Goal: Information Seeking & Learning: Understand process/instructions

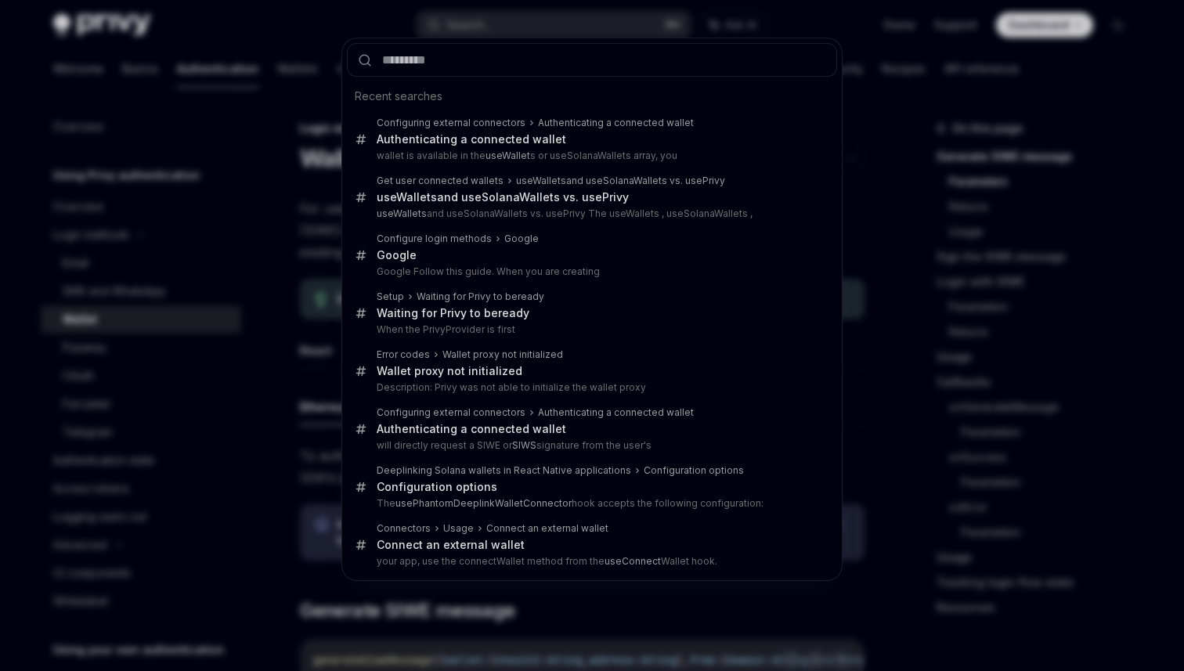
scroll to position [630, 0]
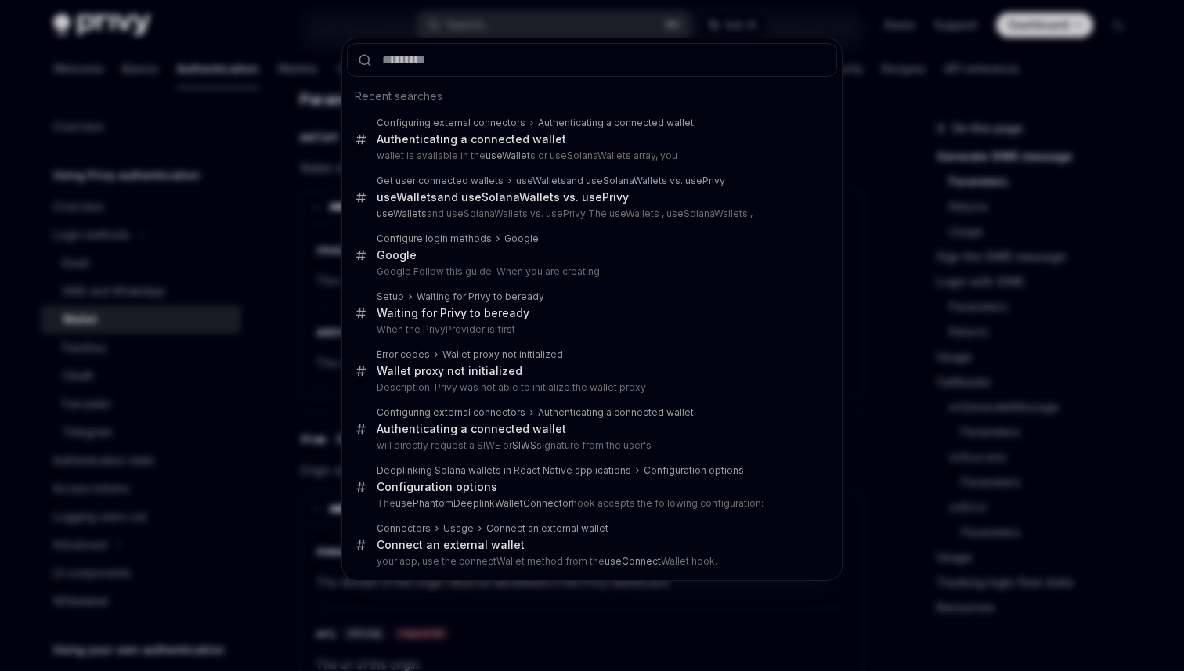
type input "**********"
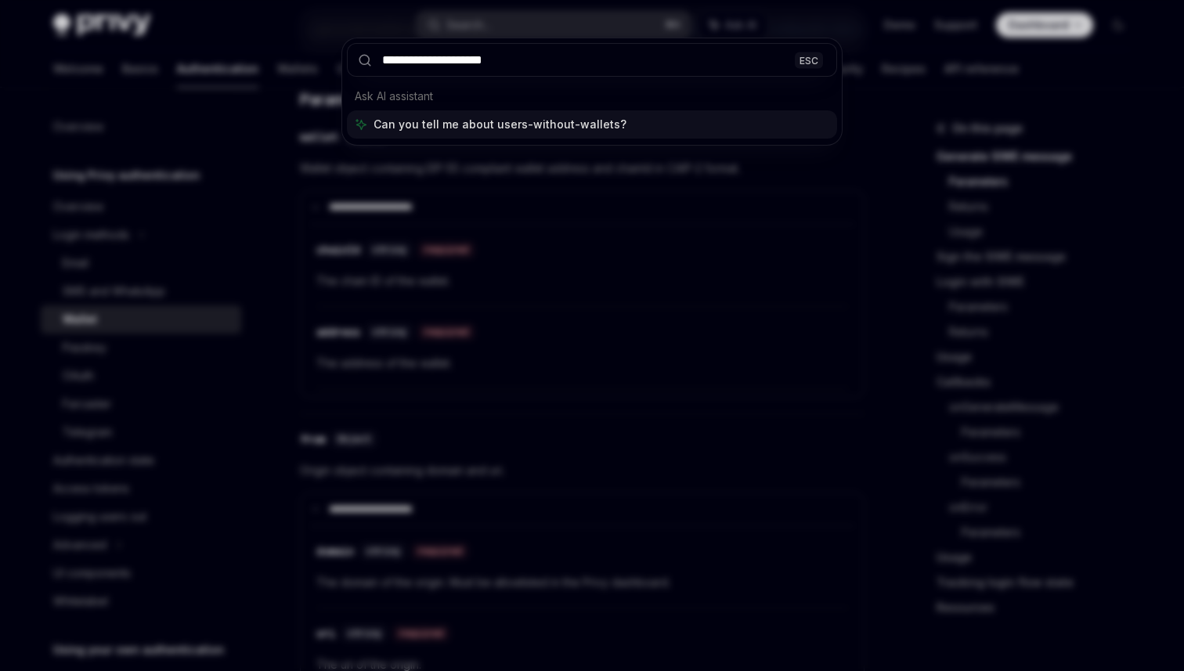
type textarea "*"
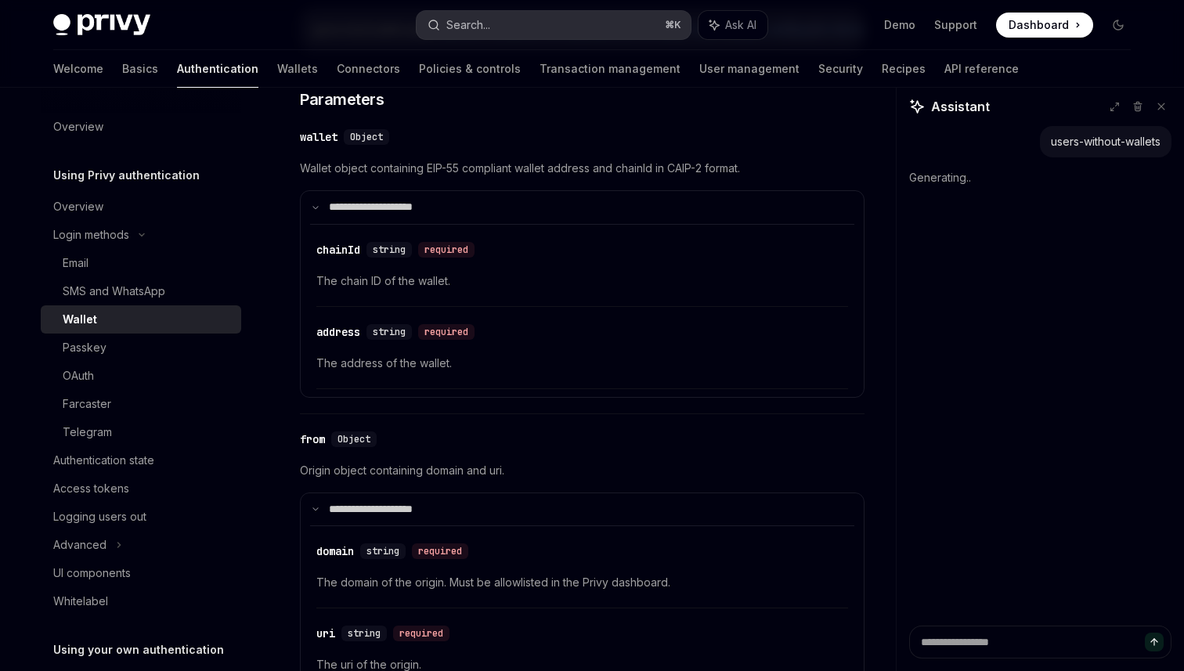
click at [504, 34] on button "Search... ⌘ K" at bounding box center [553, 25] width 274 height 28
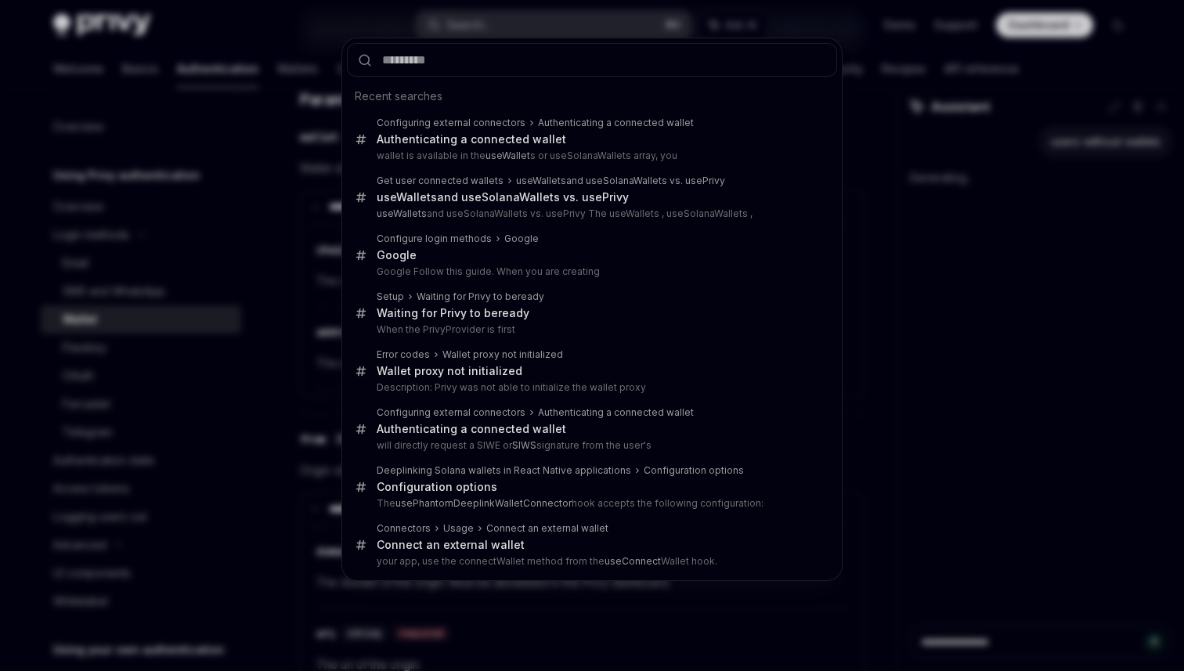
type input "**********"
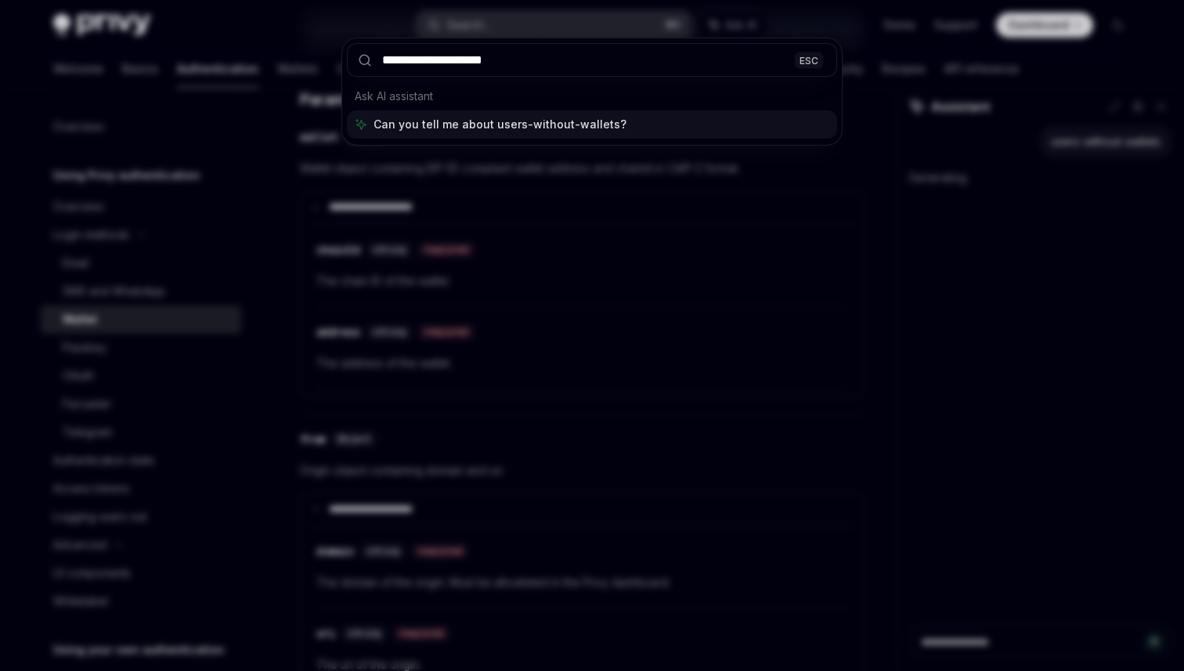
type textarea "*"
type input "*****"
type textarea "*"
type input "********"
type textarea "*"
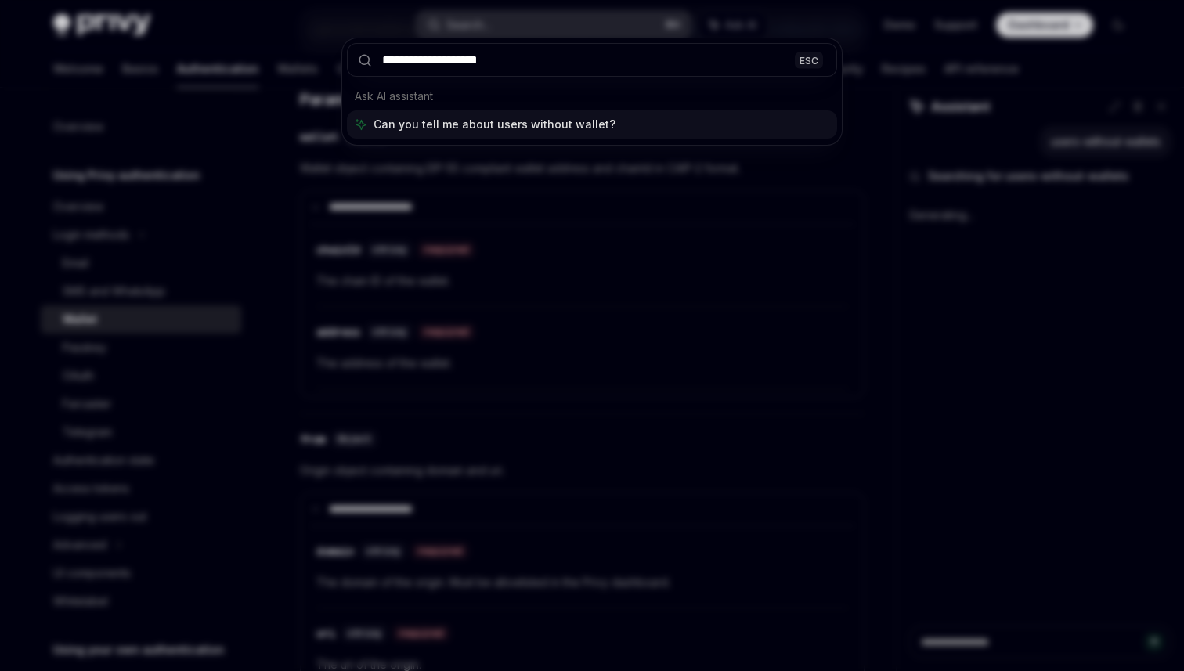
type input "**********"
type textarea "*"
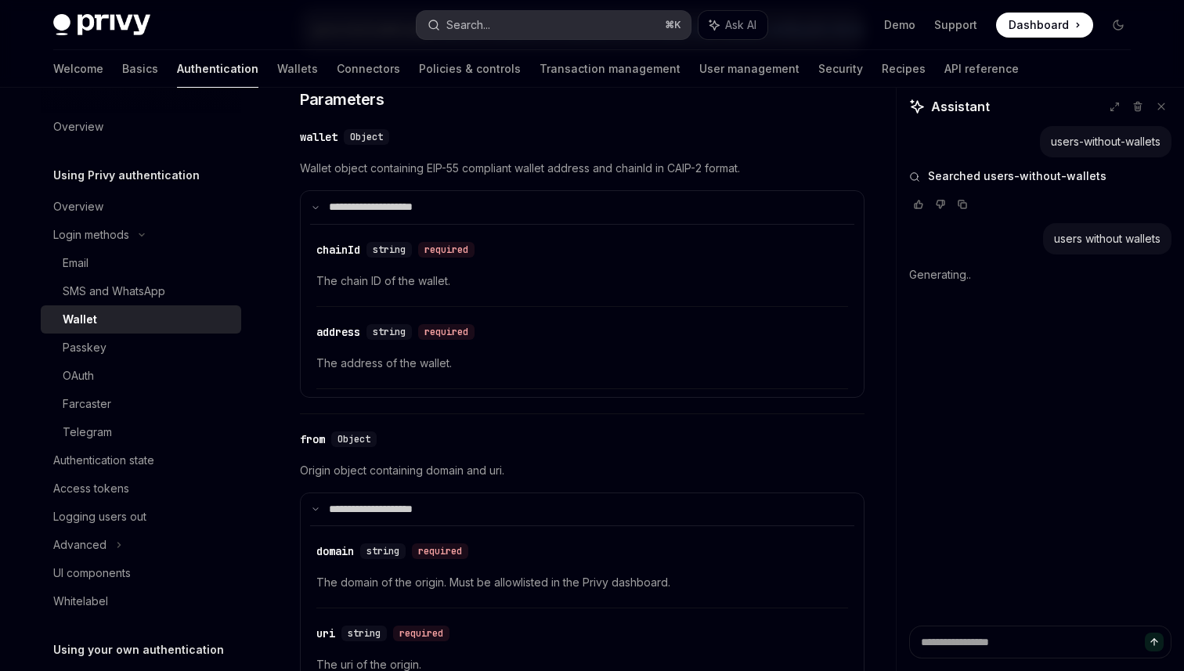
type textarea "*"
click at [504, 34] on button "Search... ⌘ K" at bounding box center [553, 25] width 274 height 28
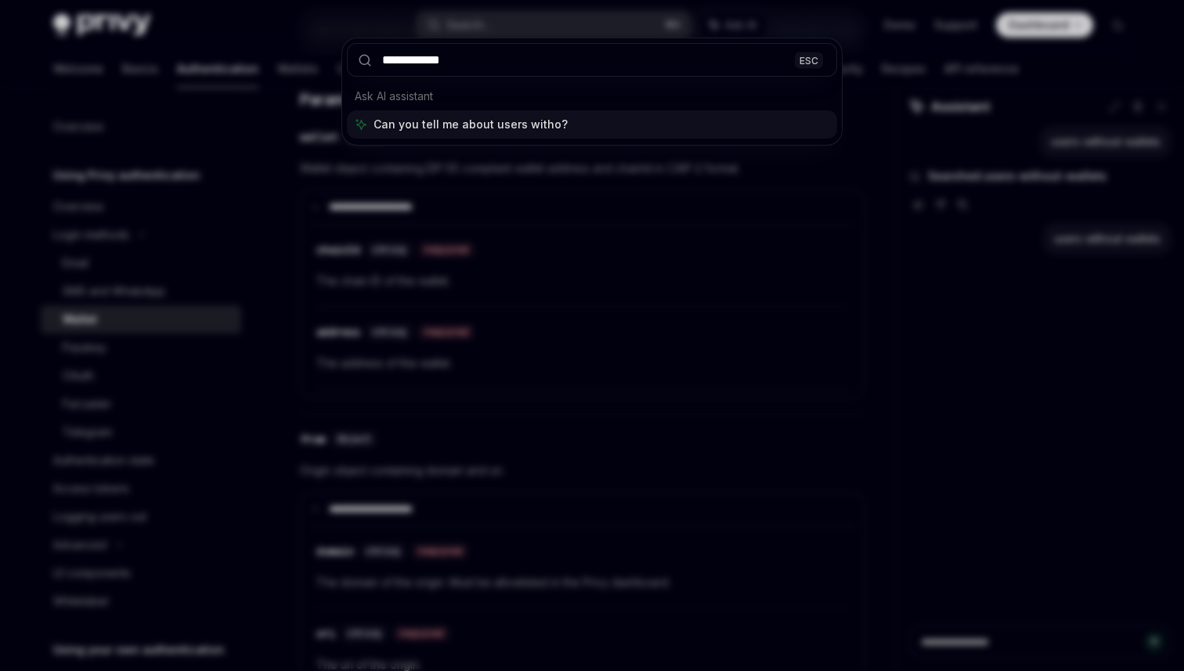
type input "**********"
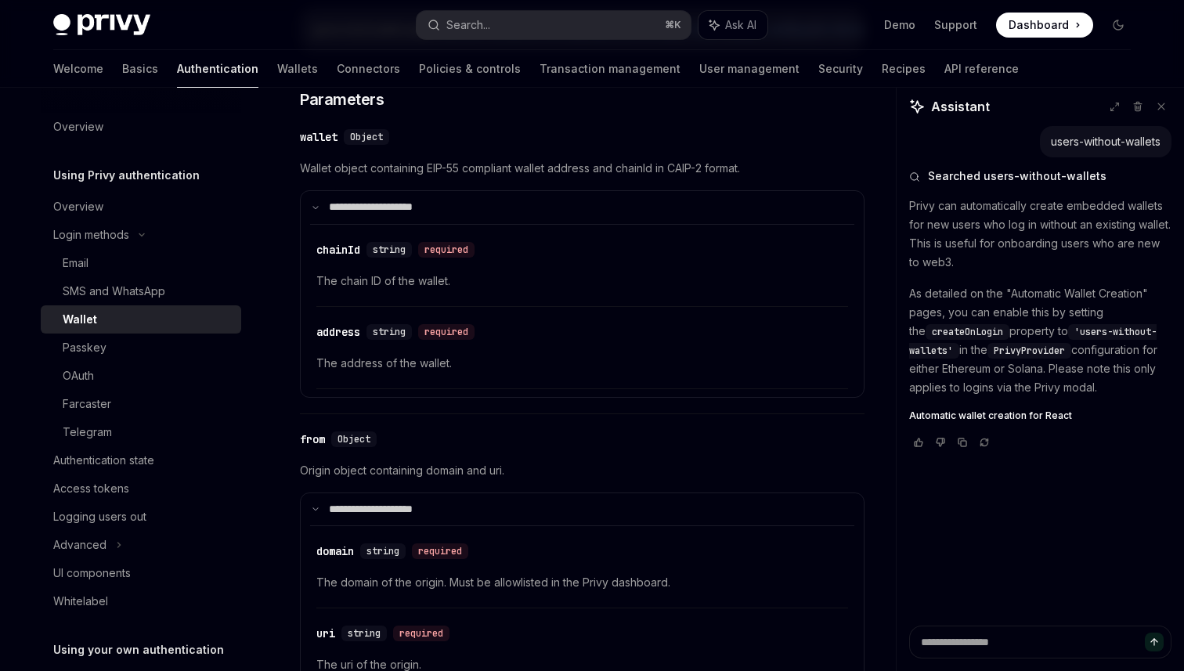
type textarea "*"
click at [1028, 431] on span "Automatic wallet creation for React Native" at bounding box center [1006, 437] width 195 height 13
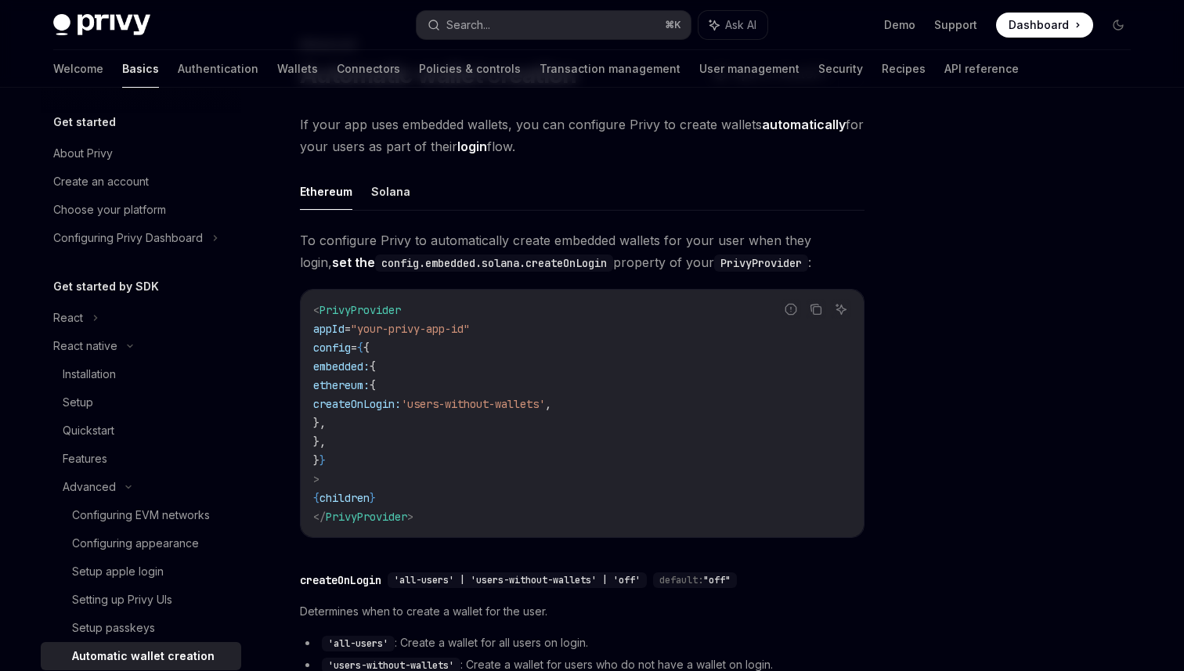
scroll to position [90, 0]
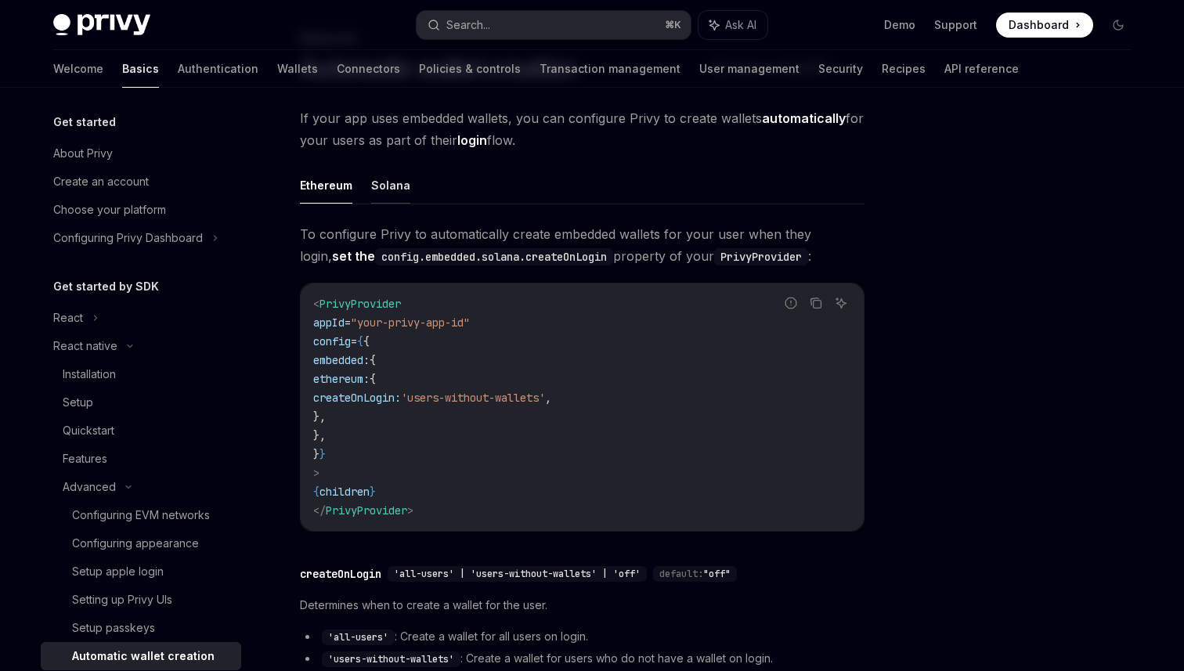
click at [380, 184] on button "Solana" at bounding box center [390, 185] width 39 height 37
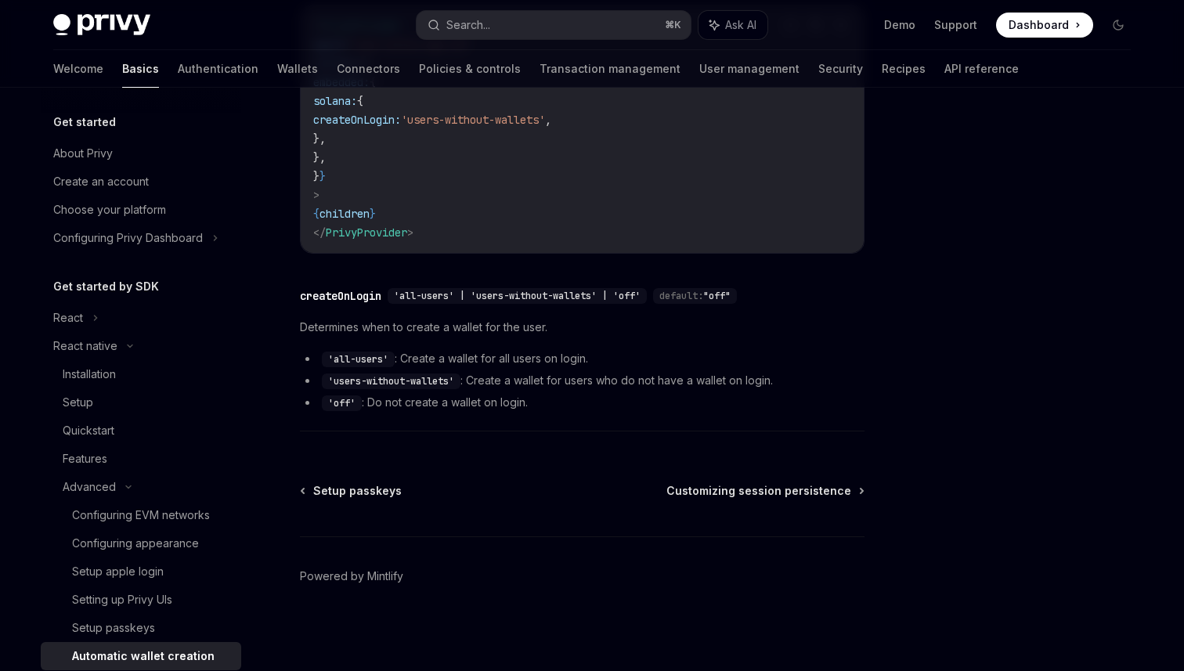
scroll to position [369, 0]
click at [346, 387] on code "'users-without-wallets'" at bounding box center [391, 381] width 139 height 16
drag, startPoint x: 346, startPoint y: 387, endPoint x: 417, endPoint y: 387, distance: 71.2
click at [417, 387] on code "'users-without-wallets'" at bounding box center [391, 381] width 139 height 16
copy code "users-without-wallets"
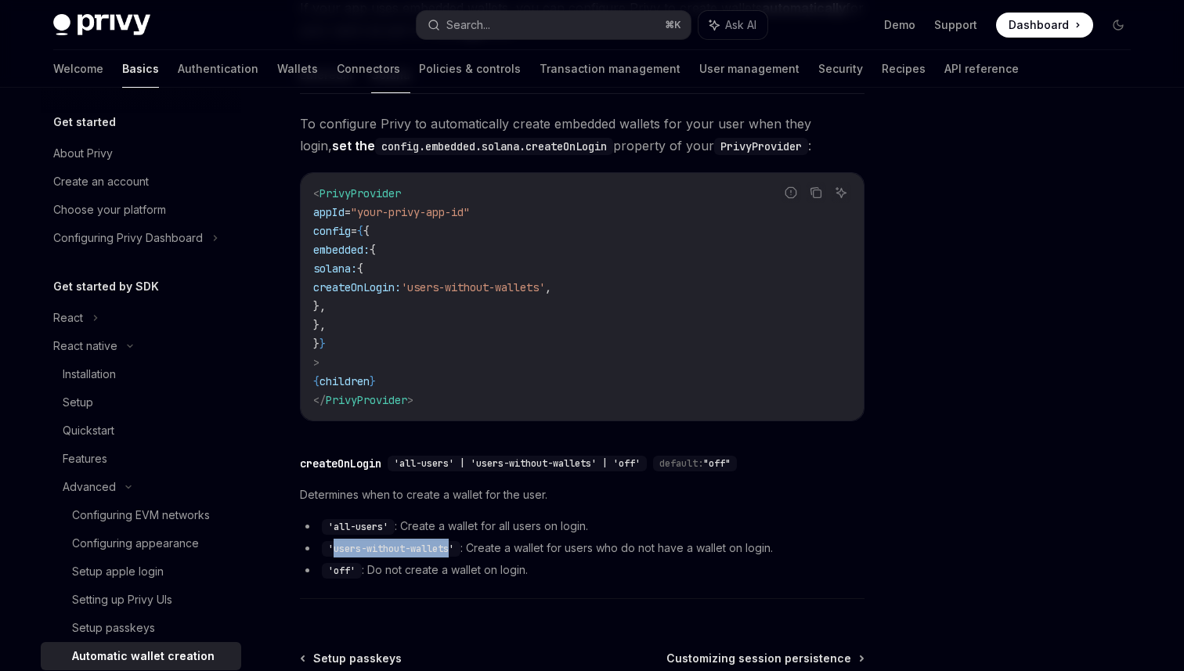
scroll to position [198, 0]
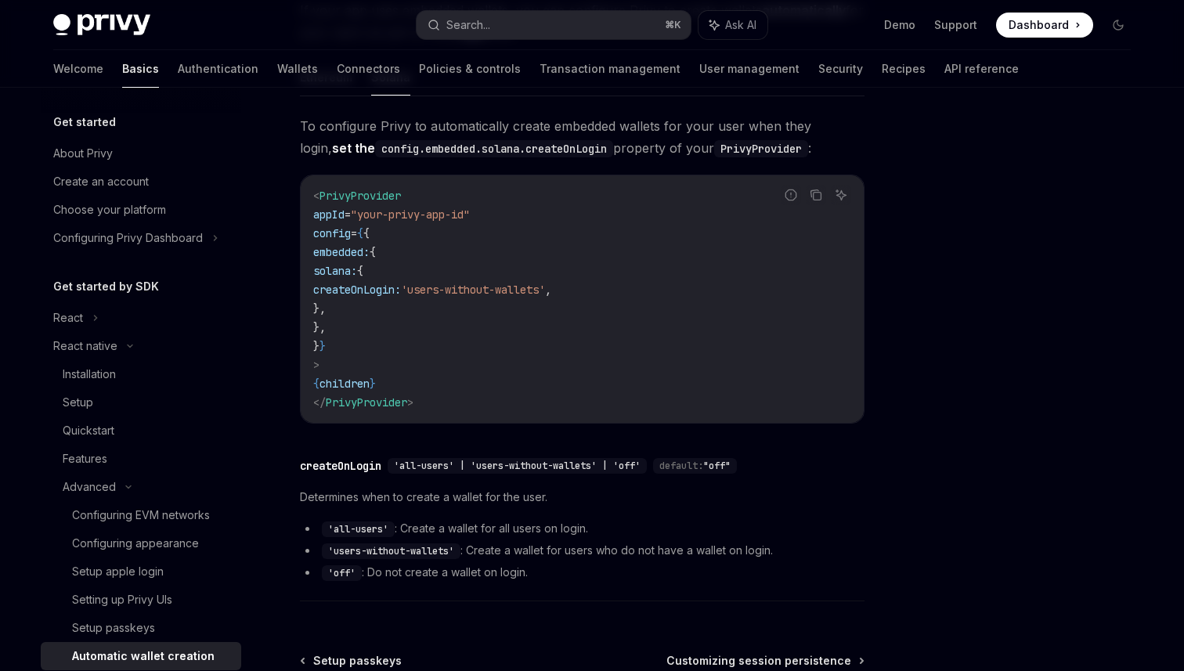
click at [351, 232] on span "config" at bounding box center [332, 233] width 38 height 14
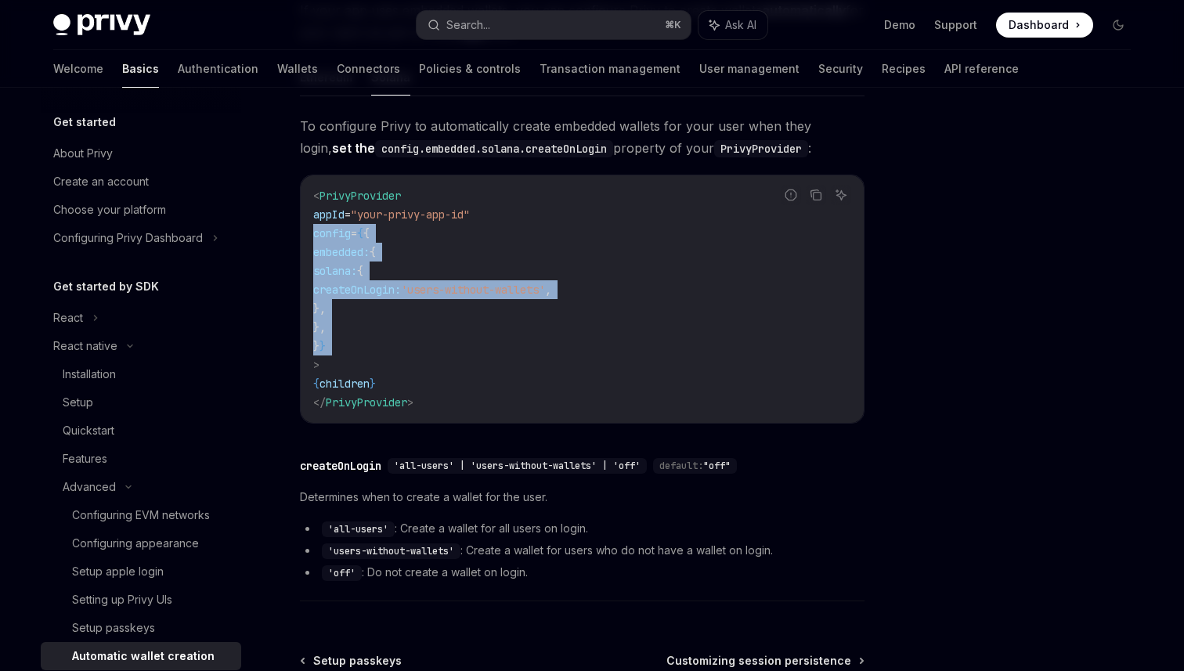
drag, startPoint x: 367, startPoint y: 232, endPoint x: 365, endPoint y: 347, distance: 114.3
click at [365, 347] on code "< PrivyProvider appId = "your-privy-app-id" config = { { embedded: { solana: { …" at bounding box center [582, 298] width 538 height 225
copy code "config = { { embedded: { solana: { createOnLogin: 'users-without-wallets' , }, …"
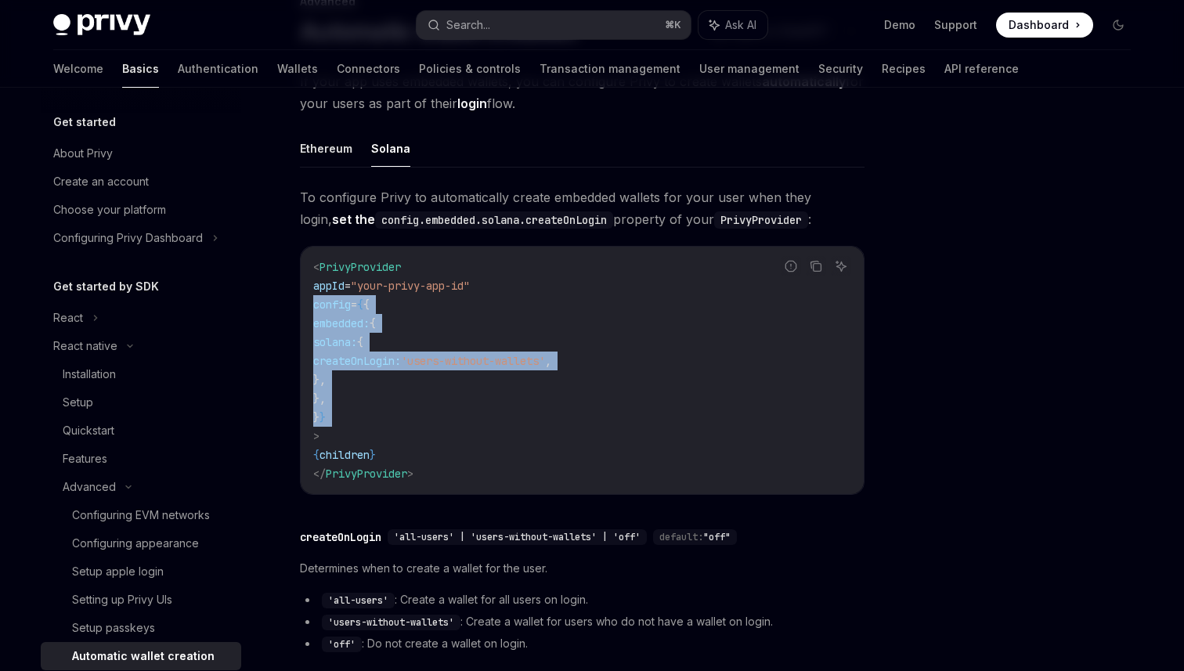
scroll to position [0, 0]
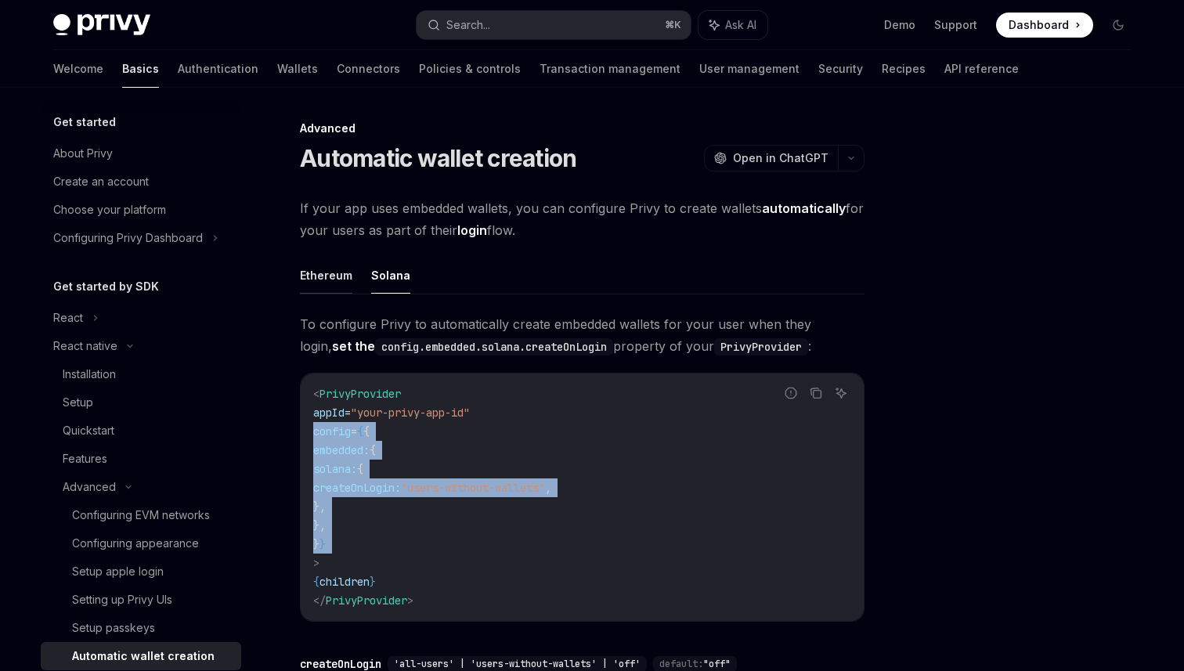
click at [332, 268] on button "Ethereum" at bounding box center [326, 275] width 52 height 37
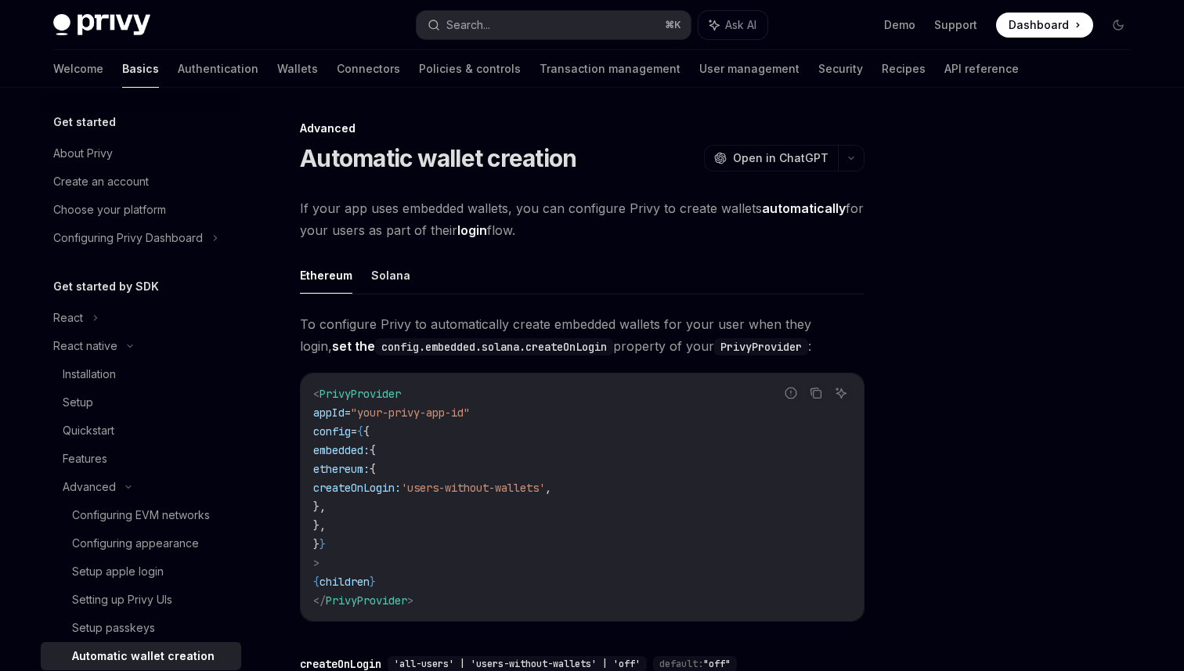
click at [369, 467] on span "ethereum:" at bounding box center [341, 469] width 56 height 14
drag, startPoint x: 407, startPoint y: 467, endPoint x: 407, endPoint y: 504, distance: 37.6
click at [407, 504] on code "< PrivyProvider appId = "your-privy-app-id" config = { { embedded: { ethereum: …" at bounding box center [582, 496] width 538 height 225
copy code "ethereum: { createOnLogin: 'users-without-wallets' , },"
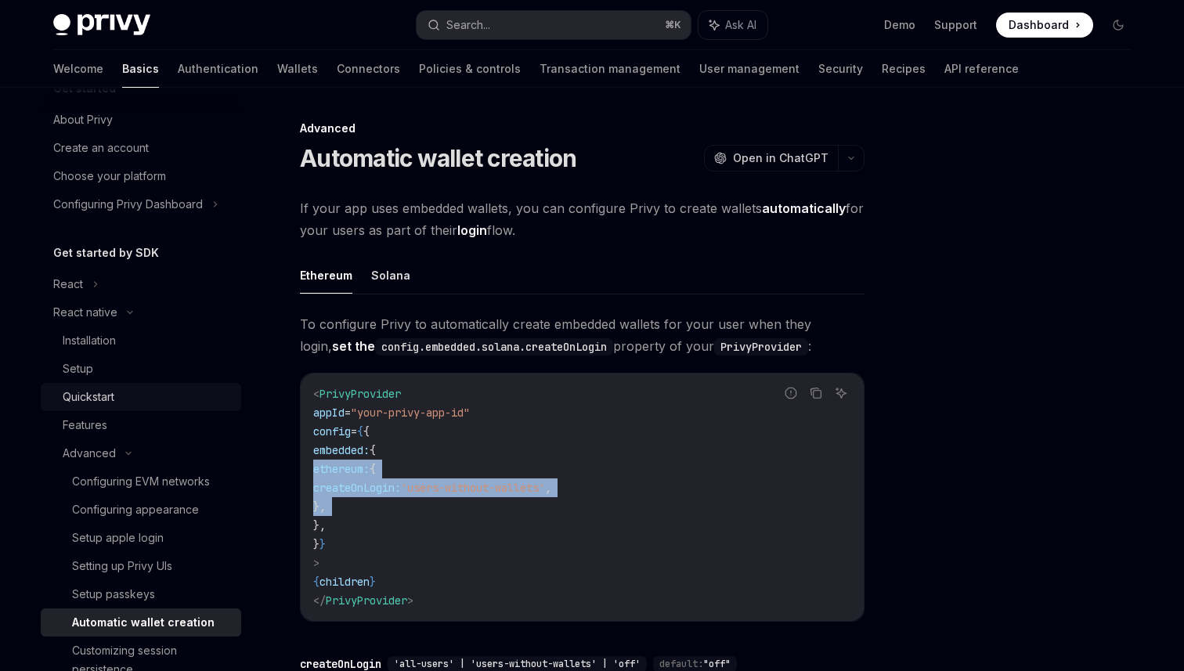
scroll to position [37, 0]
click at [881, 70] on link "Recipes" at bounding box center [903, 69] width 44 height 38
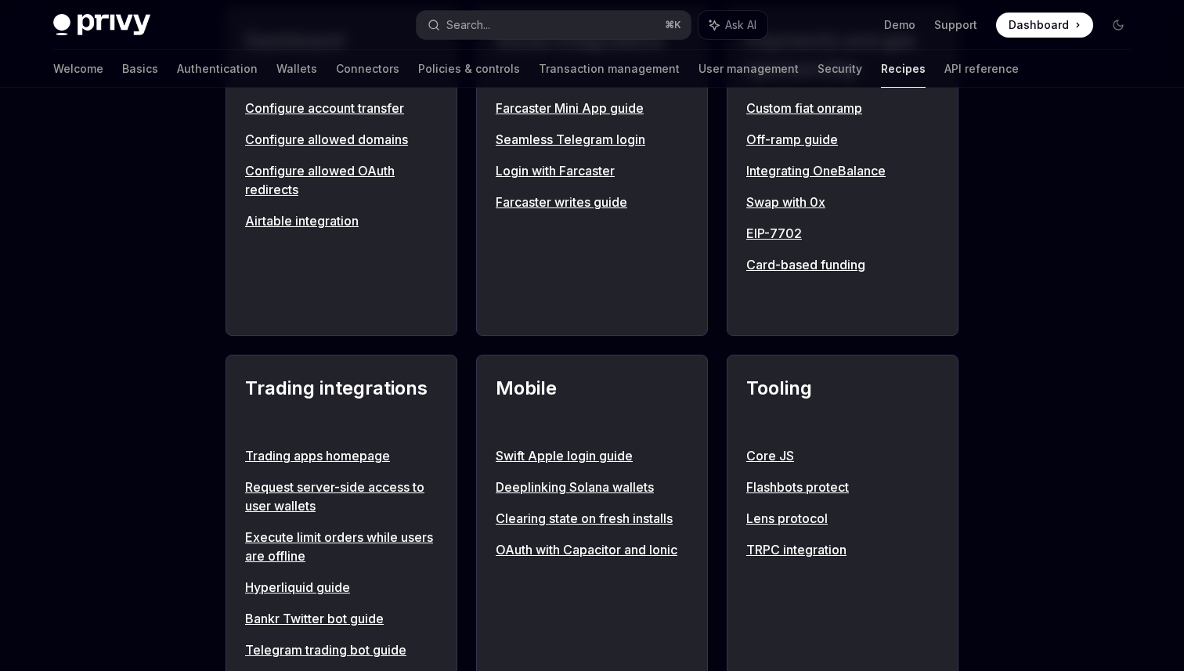
scroll to position [1156, 0]
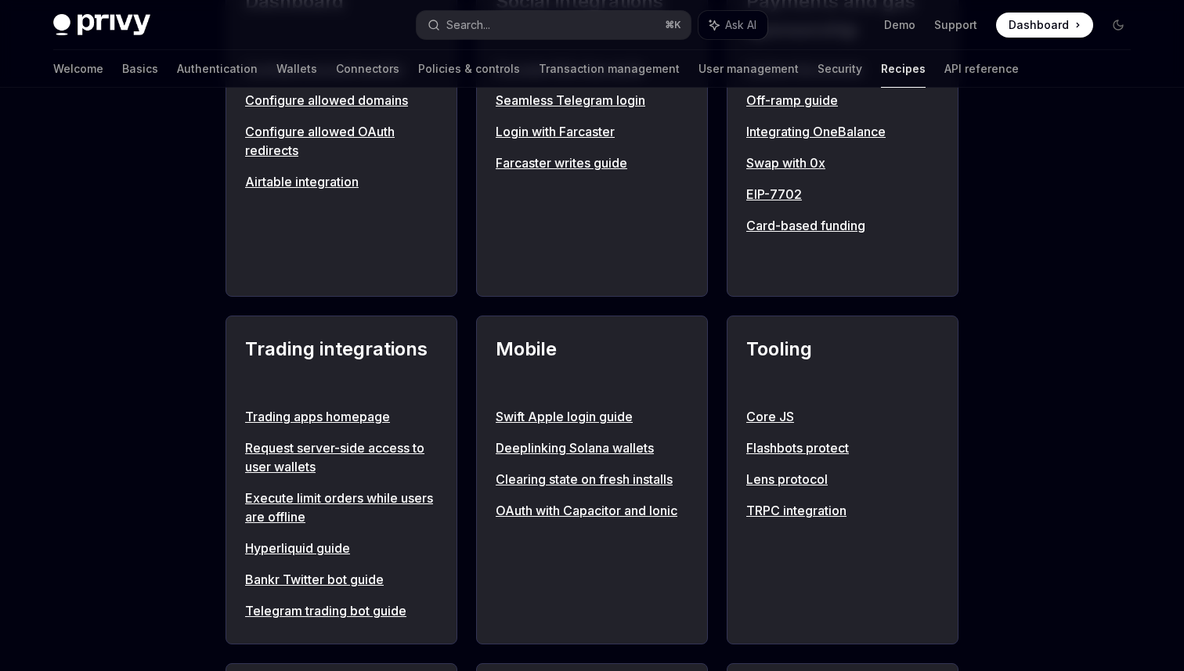
click at [561, 488] on link "Clearing state on fresh installs" at bounding box center [591, 479] width 193 height 19
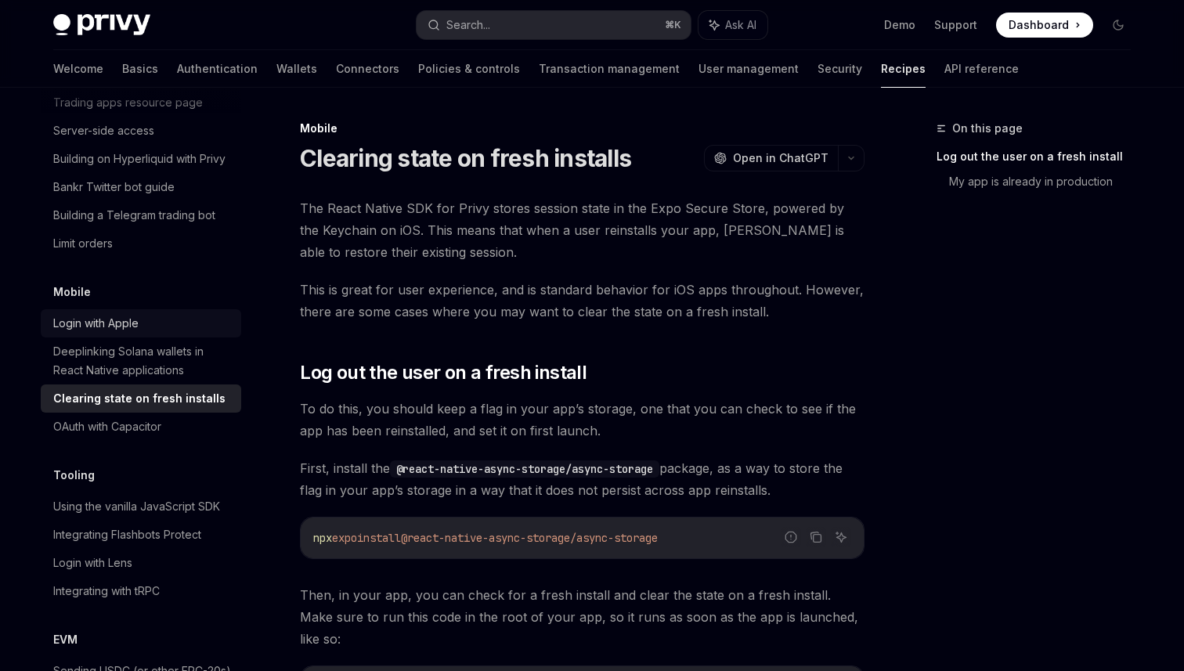
click at [116, 314] on div "Login with Apple" at bounding box center [95, 323] width 85 height 19
type textarea "*"
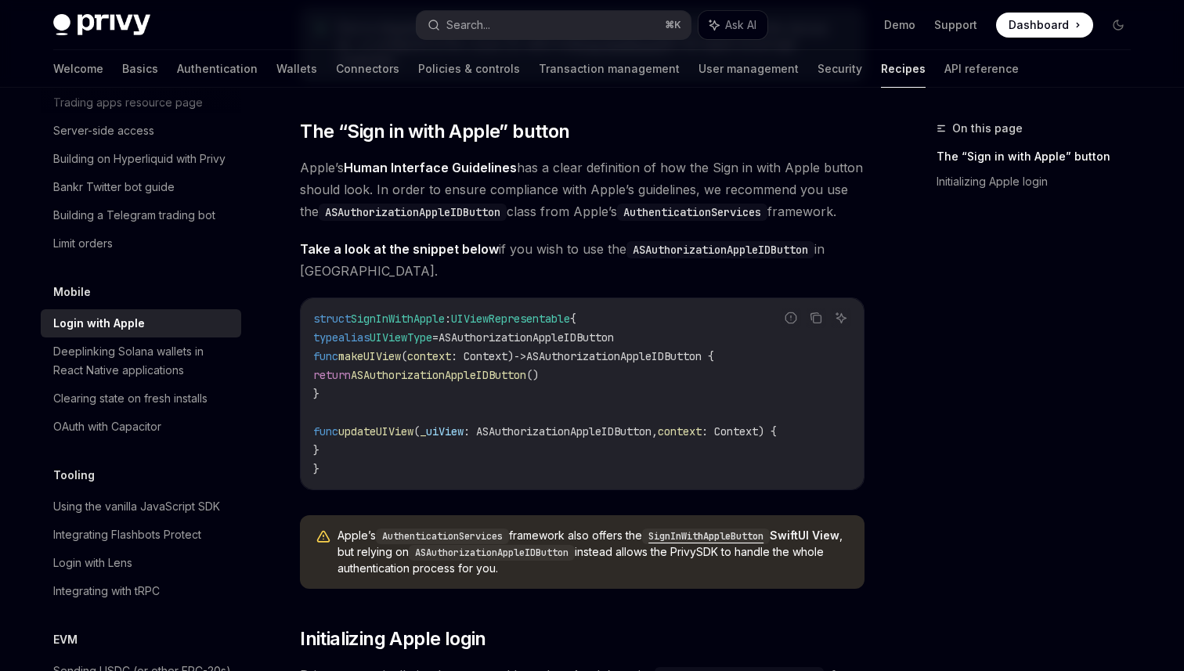
scroll to position [229, 0]
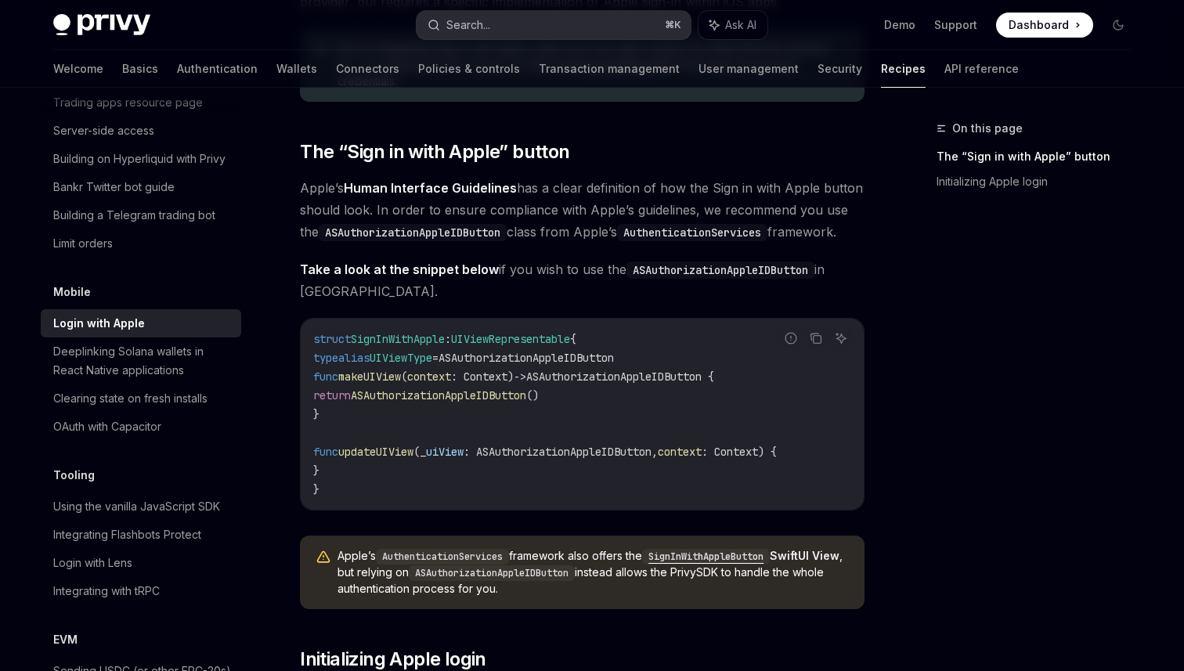
click at [480, 27] on div "Search..." at bounding box center [468, 25] width 44 height 19
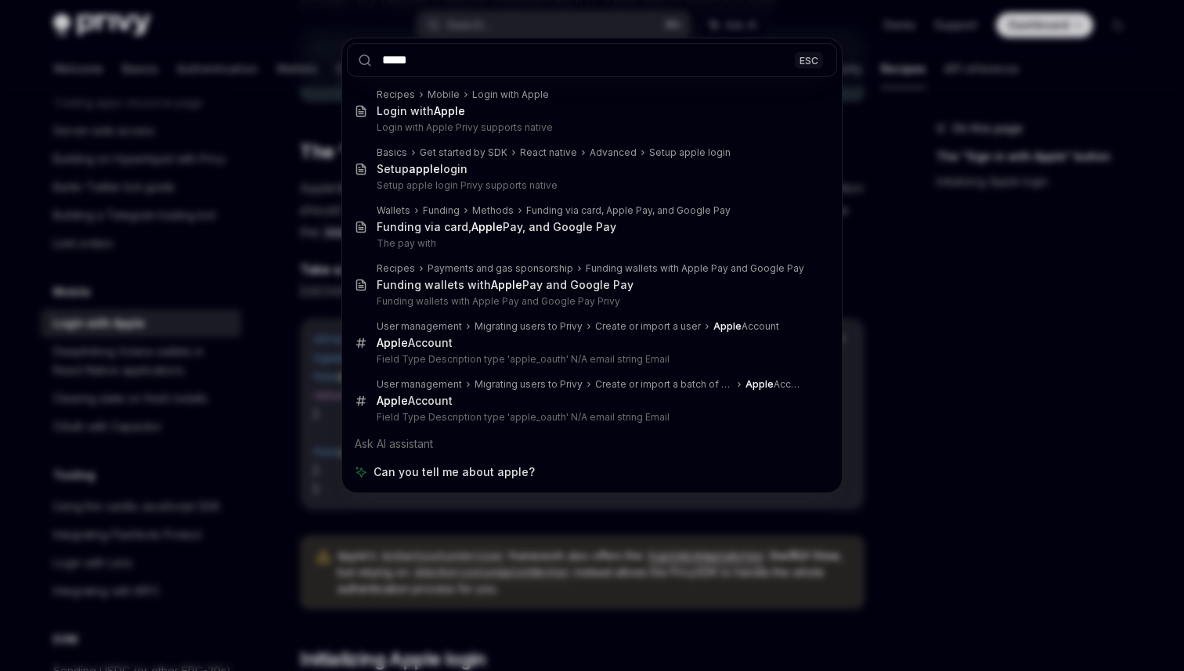
type input "*****"
